Goal: Information Seeking & Learning: Find specific fact

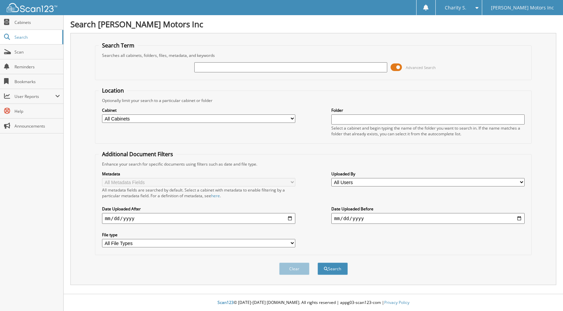
click at [402, 67] on span at bounding box center [396, 67] width 11 height 10
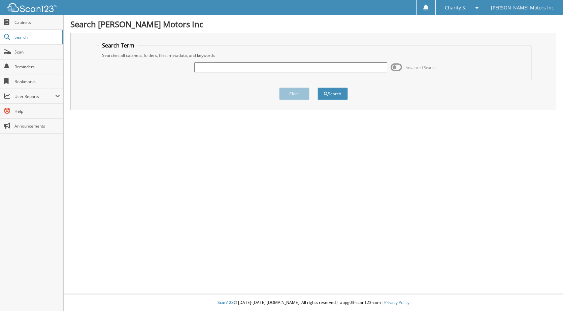
click at [267, 77] on fieldset "Search Term Searches all cabinets, folders, files, metadata, and keywords Advan…" at bounding box center [313, 61] width 437 height 38
click at [268, 73] on div at bounding box center [290, 67] width 193 height 11
click at [223, 58] on div "Advanced Search" at bounding box center [313, 67] width 429 height 18
click at [212, 66] on input "text" at bounding box center [290, 67] width 193 height 10
type input "558151"
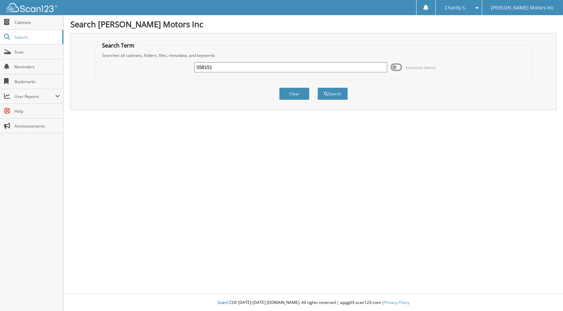
click at [318, 88] on button "Search" at bounding box center [333, 94] width 30 height 12
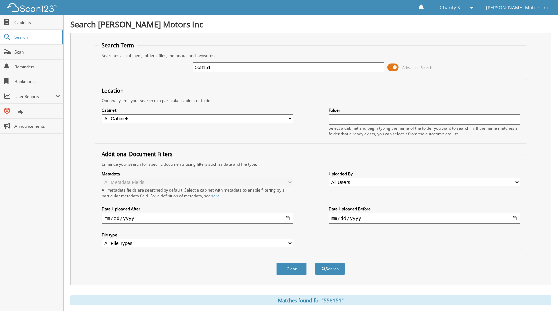
click at [391, 67] on span at bounding box center [392, 67] width 11 height 10
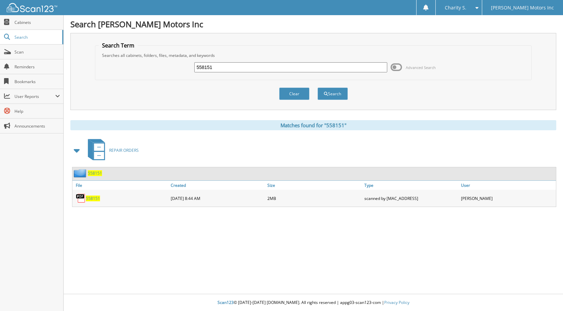
click at [90, 197] on span "558151" at bounding box center [93, 199] width 14 height 6
drag, startPoint x: 217, startPoint y: 69, endPoint x: 177, endPoint y: 83, distance: 42.1
click at [177, 83] on form "Search Term Searches all cabinets, folders, files, metadata, and keywords 55815…" at bounding box center [313, 75] width 437 height 66
type input "558169"
click at [318, 88] on button "Search" at bounding box center [333, 94] width 30 height 12
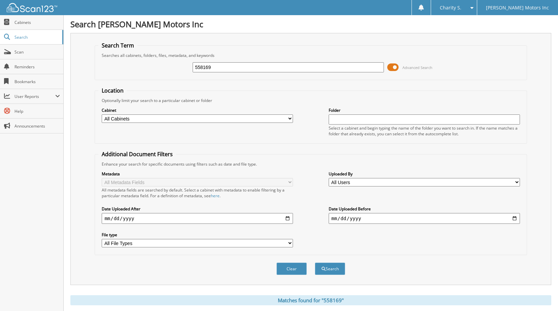
click at [398, 65] on span at bounding box center [392, 67] width 11 height 10
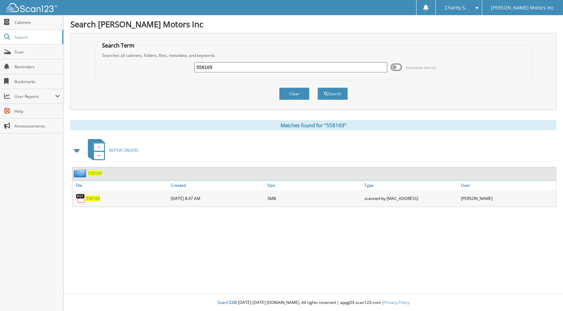
click at [86, 201] on span "558169" at bounding box center [93, 199] width 14 height 6
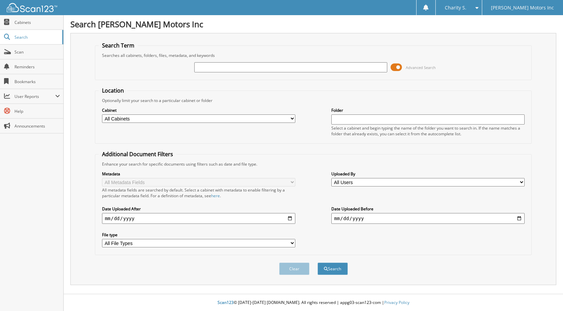
click at [399, 66] on span at bounding box center [396, 67] width 11 height 10
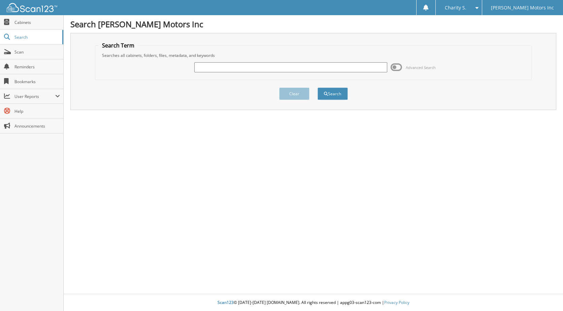
click at [229, 68] on input "text" at bounding box center [290, 67] width 193 height 10
type input "558151"
click at [318, 88] on button "Search" at bounding box center [333, 94] width 30 height 12
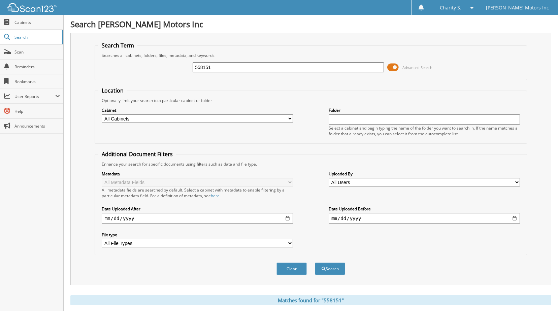
click at [395, 68] on span at bounding box center [392, 67] width 11 height 10
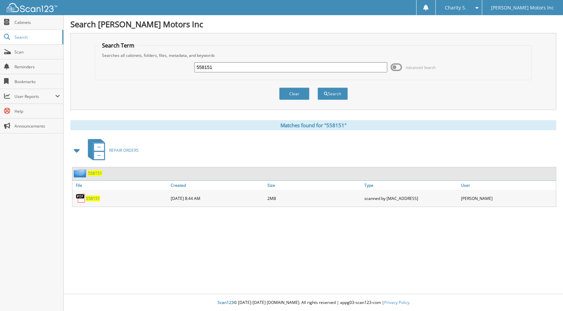
click at [95, 196] on span "558151" at bounding box center [93, 199] width 14 height 6
click at [222, 59] on div "558151 Advanced Search" at bounding box center [313, 67] width 429 height 18
drag, startPoint x: 220, startPoint y: 64, endPoint x: 143, endPoint y: 85, distance: 80.4
click at [143, 85] on form "Search Term Searches all cabinets, folders, files, metadata, and keywords 55815…" at bounding box center [313, 75] width 437 height 66
type input "558169"
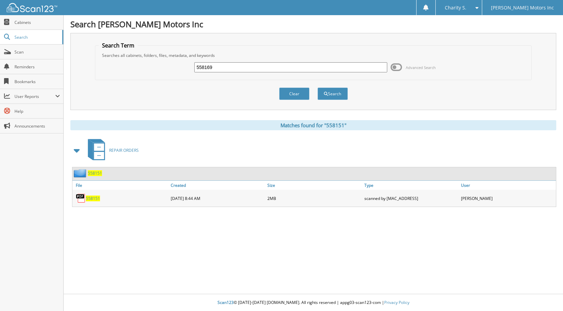
click at [318, 88] on button "Search" at bounding box center [333, 94] width 30 height 12
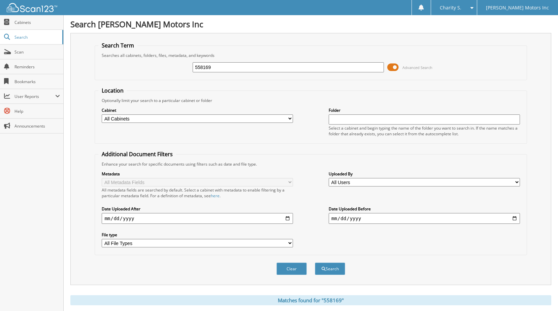
click at [391, 66] on span at bounding box center [392, 67] width 11 height 10
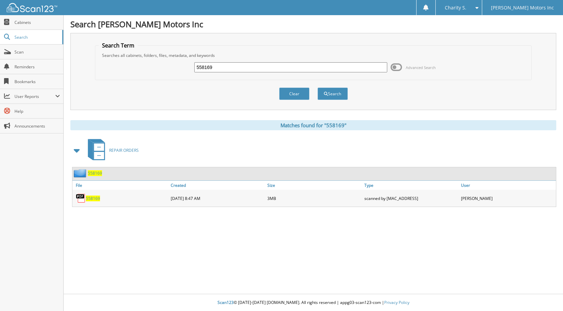
click at [94, 201] on span "558169" at bounding box center [93, 199] width 14 height 6
